Goal: Task Accomplishment & Management: Manage account settings

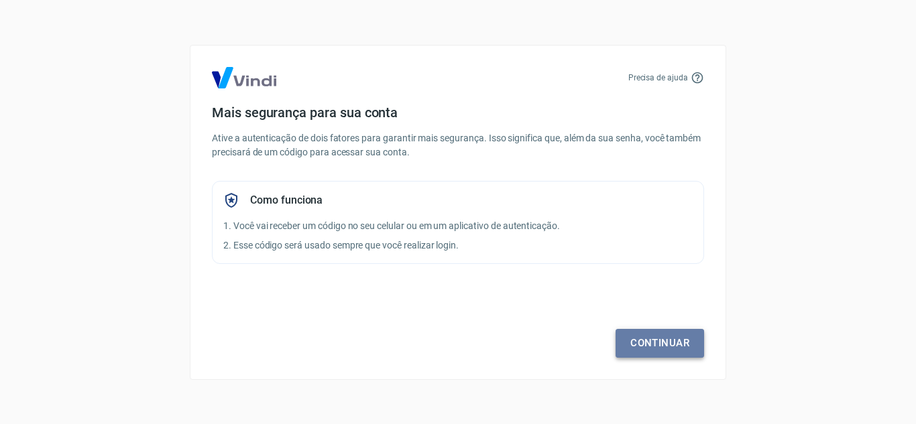
click at [654, 336] on link "Continuar" at bounding box center [659, 343] width 88 height 28
